Goal: Task Accomplishment & Management: Manage account settings

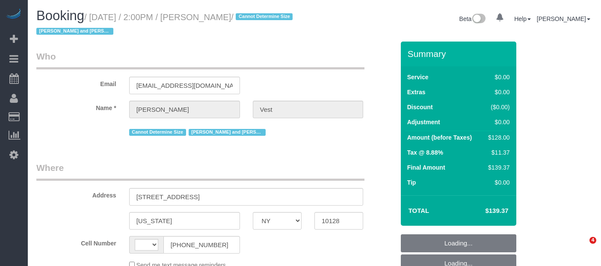
select select "NY"
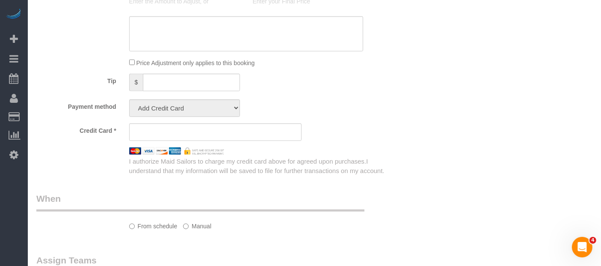
scroll to position [523, 0]
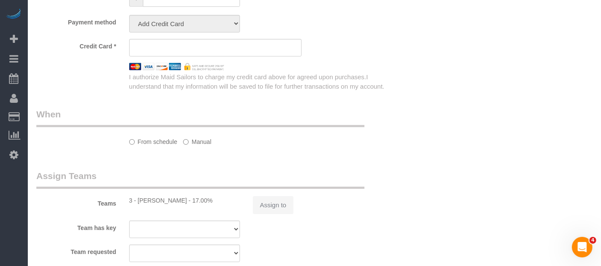
select select "string:[GEOGRAPHIC_DATA]"
select select "object:763"
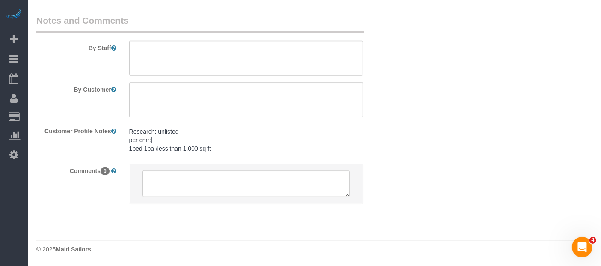
select select "1"
select select "number:57"
select select "number:74"
select select "number:15"
select select "number:6"
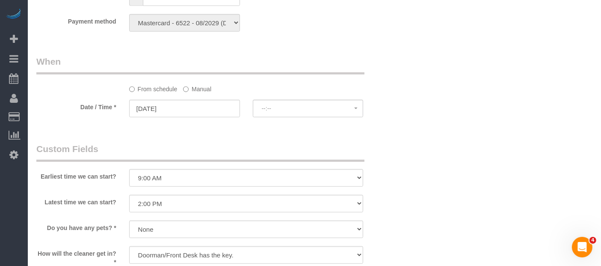
select select "string:stripe-pm_1R74TQ4VGloSiKo7zsvzPauP"
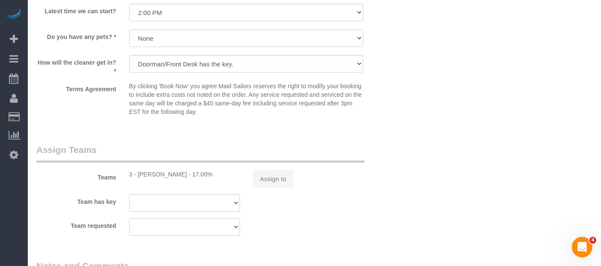
select select "spot1"
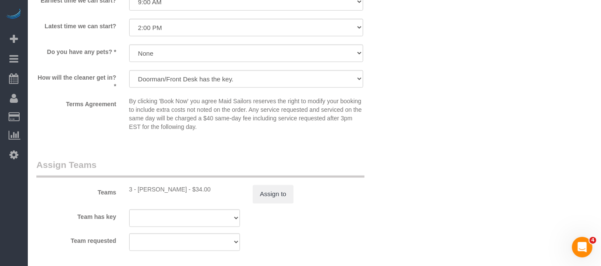
select select "object:1445"
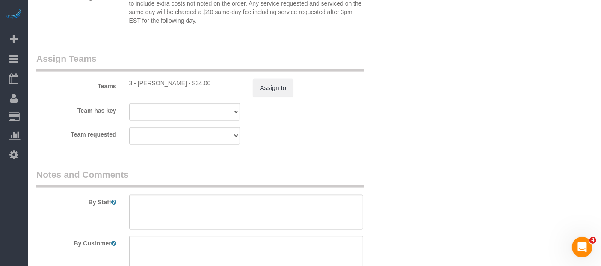
scroll to position [1128, 0]
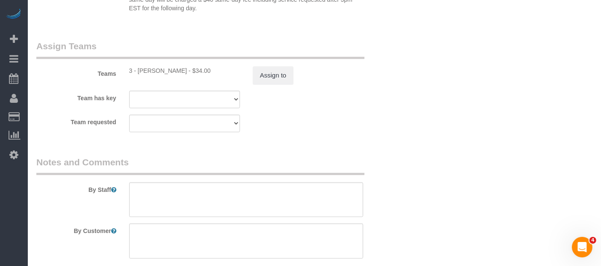
select select "1"
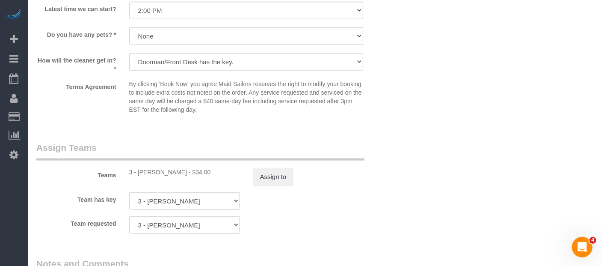
scroll to position [985, 0]
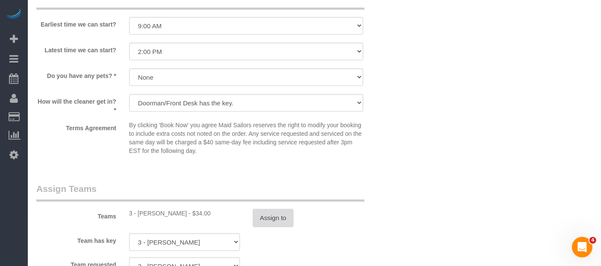
click at [292, 227] on button "Assign to" at bounding box center [273, 218] width 41 height 18
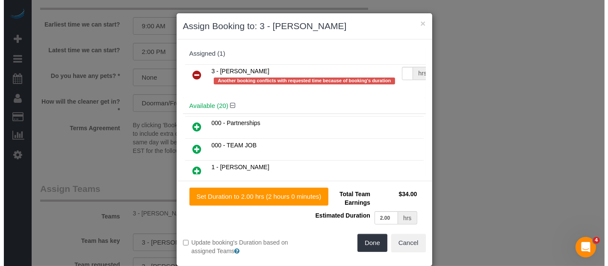
scroll to position [977, 0]
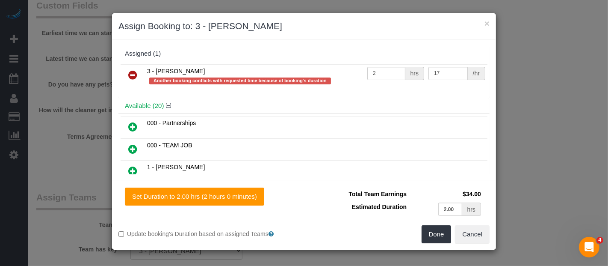
click at [131, 78] on icon at bounding box center [132, 75] width 9 height 10
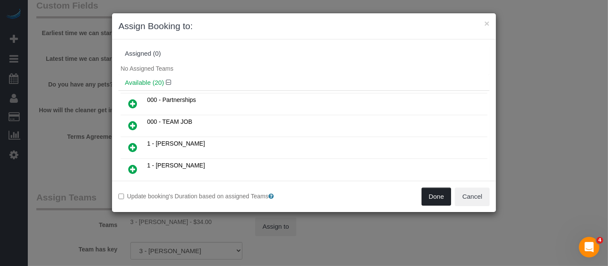
click at [431, 197] on button "Done" at bounding box center [437, 196] width 30 height 18
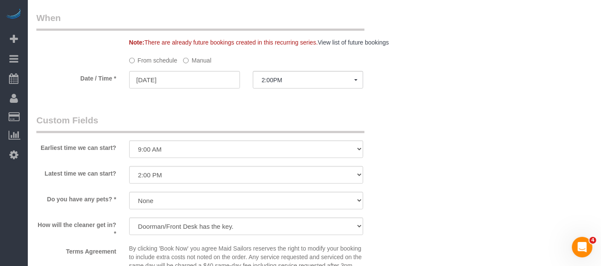
scroll to position [748, 0]
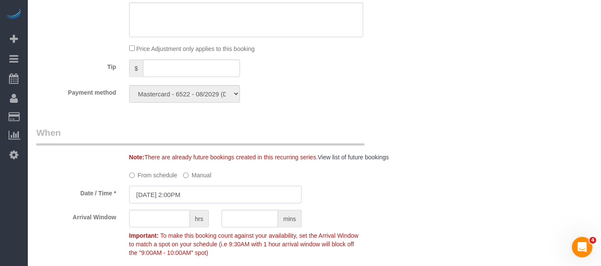
click at [198, 201] on input "[DATE] 2:00PM" at bounding box center [215, 195] width 172 height 18
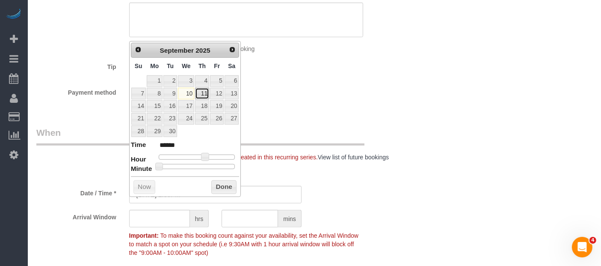
click at [207, 91] on link "11" at bounding box center [202, 94] width 14 height 12
type input "[DATE] 2:00PM"
drag, startPoint x: 226, startPoint y: 186, endPoint x: 396, endPoint y: 172, distance: 170.4
click at [227, 187] on button "Done" at bounding box center [223, 187] width 25 height 14
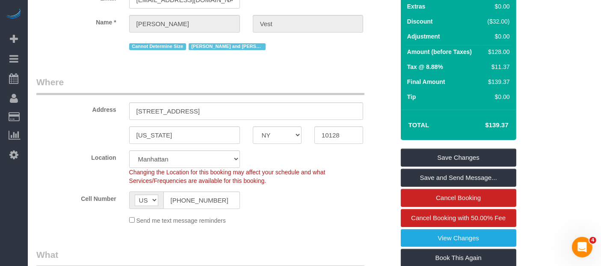
scroll to position [83, 0]
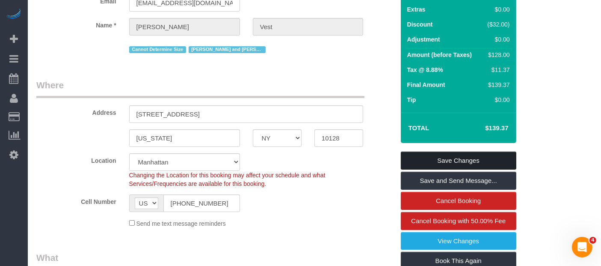
click at [468, 153] on link "Save Changes" at bounding box center [458, 160] width 115 height 18
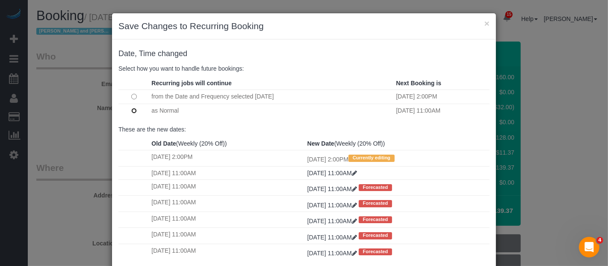
scroll to position [50, 0]
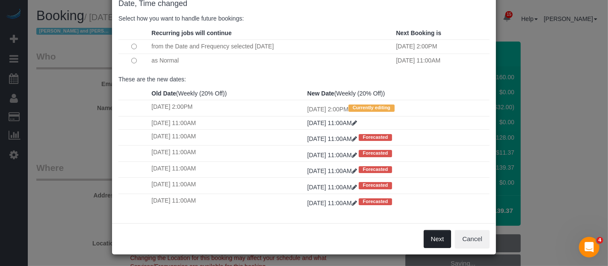
click at [437, 240] on button "Next" at bounding box center [438, 239] width 28 height 18
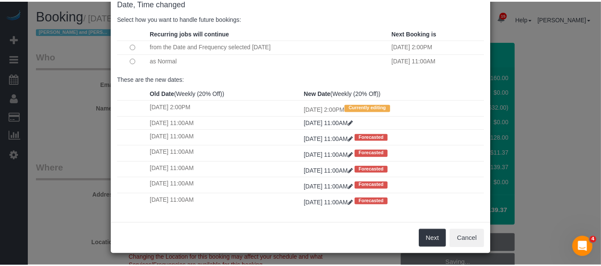
scroll to position [0, 0]
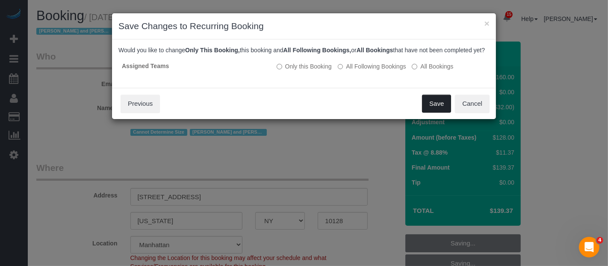
click at [430, 110] on button "Save" at bounding box center [436, 104] width 29 height 18
